Goal: Task Accomplishment & Management: Complete application form

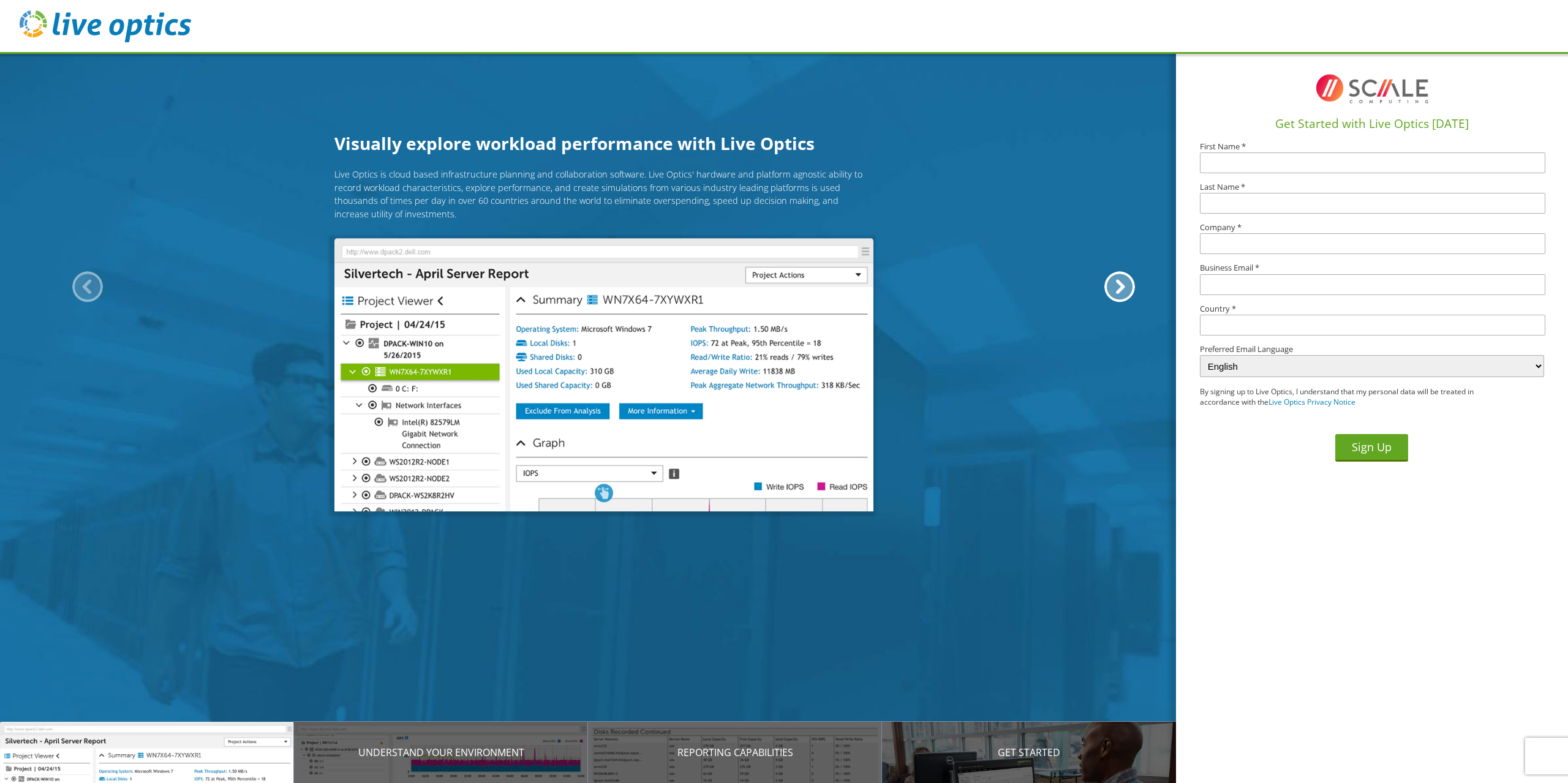
click at [1250, 164] on input "text" at bounding box center [1373, 163] width 346 height 21
type input "Robert"
type input "McIntyre"
type input "Dillon School District 3"
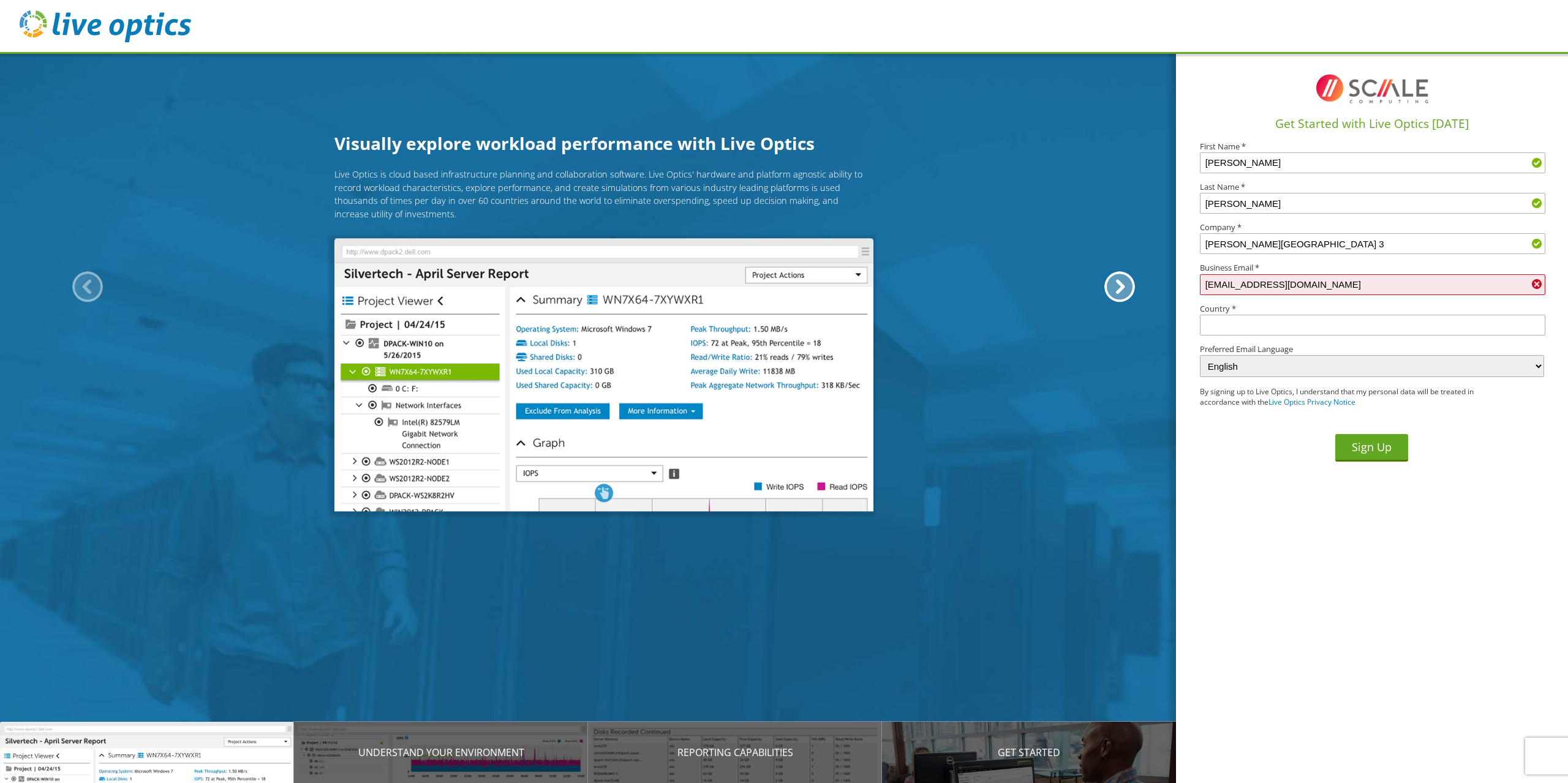
type input "ramcinty@lattavikings.com"
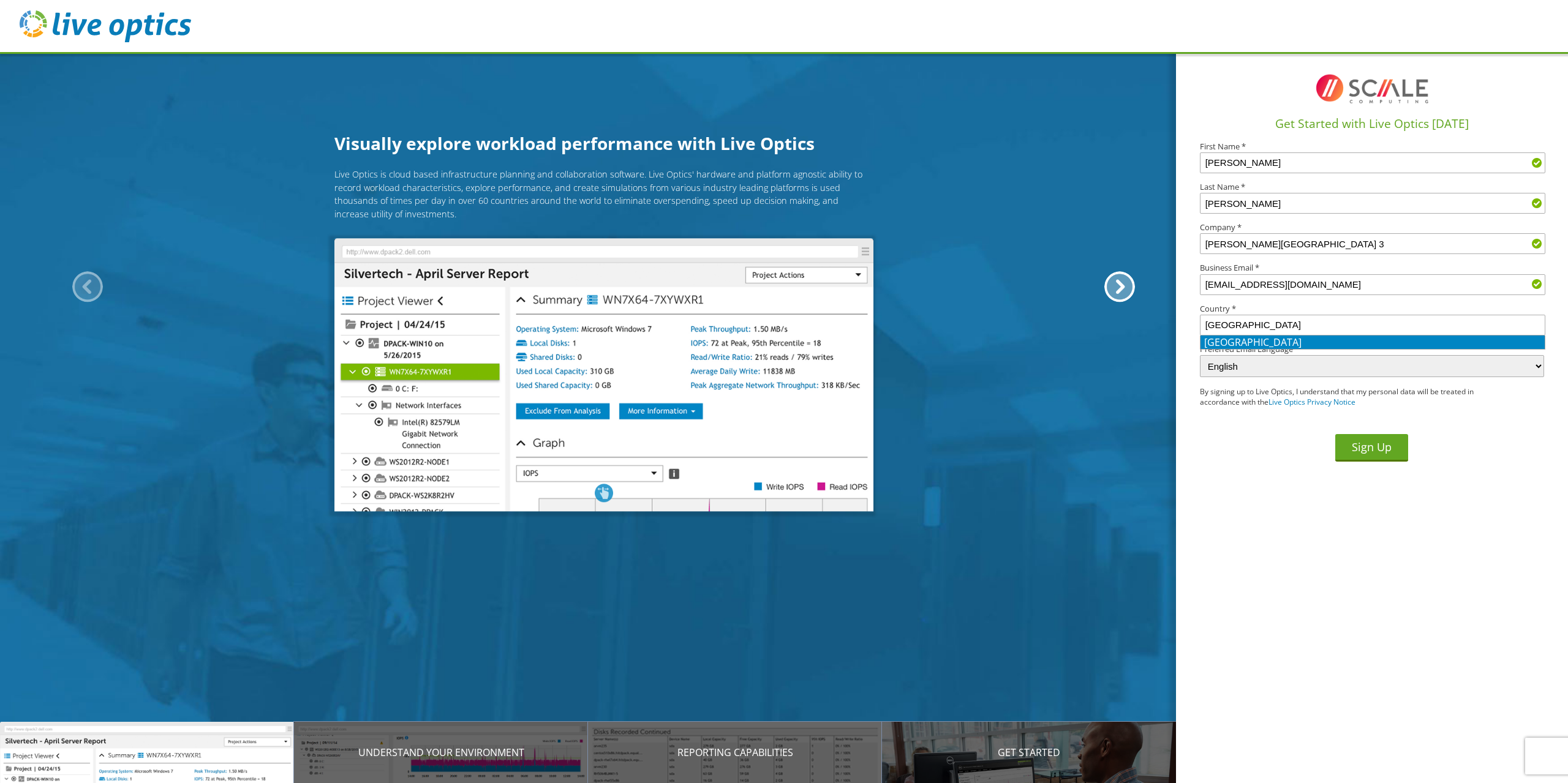
type input "[GEOGRAPHIC_DATA]"
click at [1381, 441] on button "Sign Up" at bounding box center [1371, 448] width 73 height 28
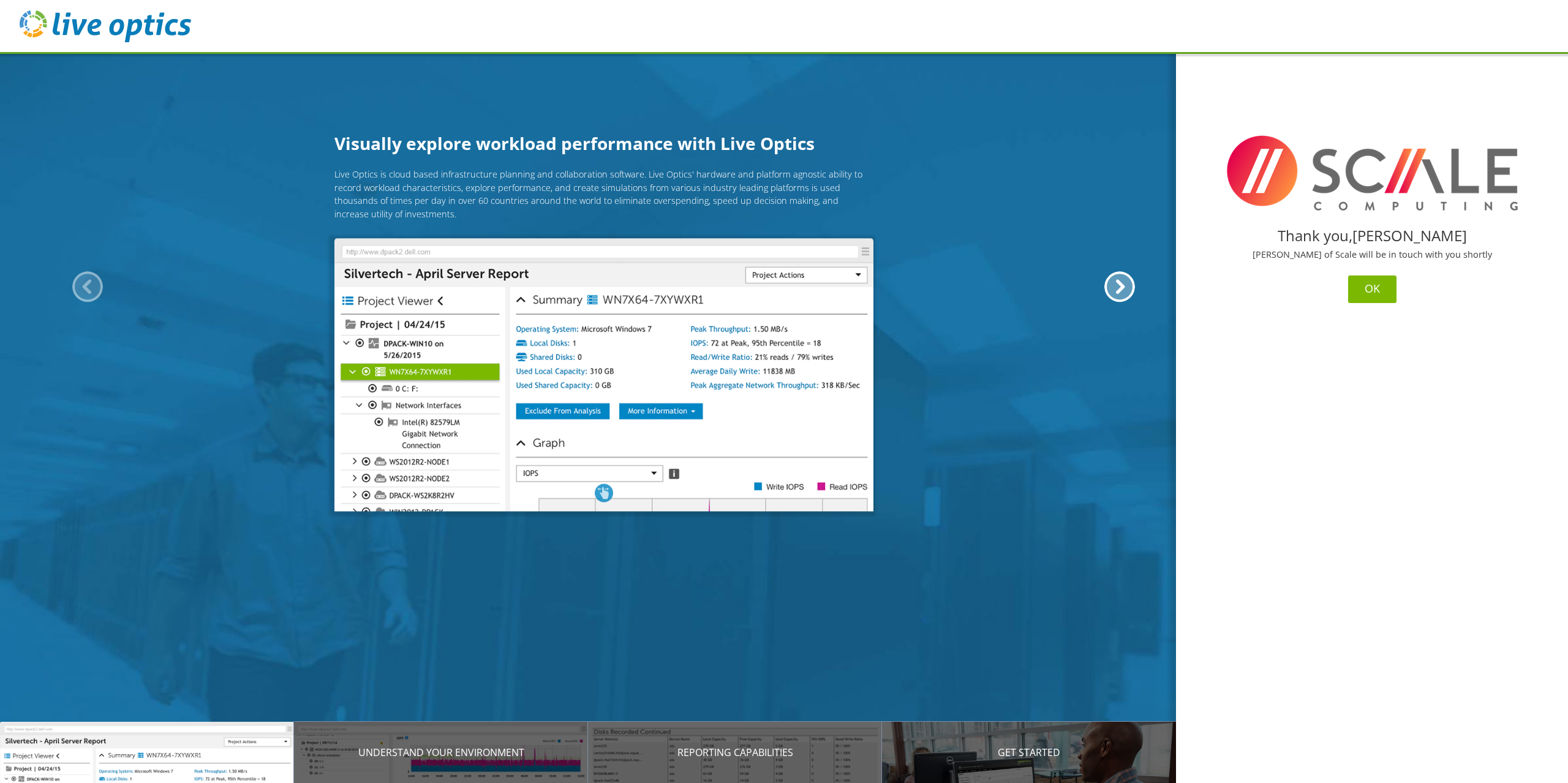
click at [1367, 288] on button "OK" at bounding box center [1371, 289] width 48 height 28
